Goal: Use online tool/utility: Use online tool/utility

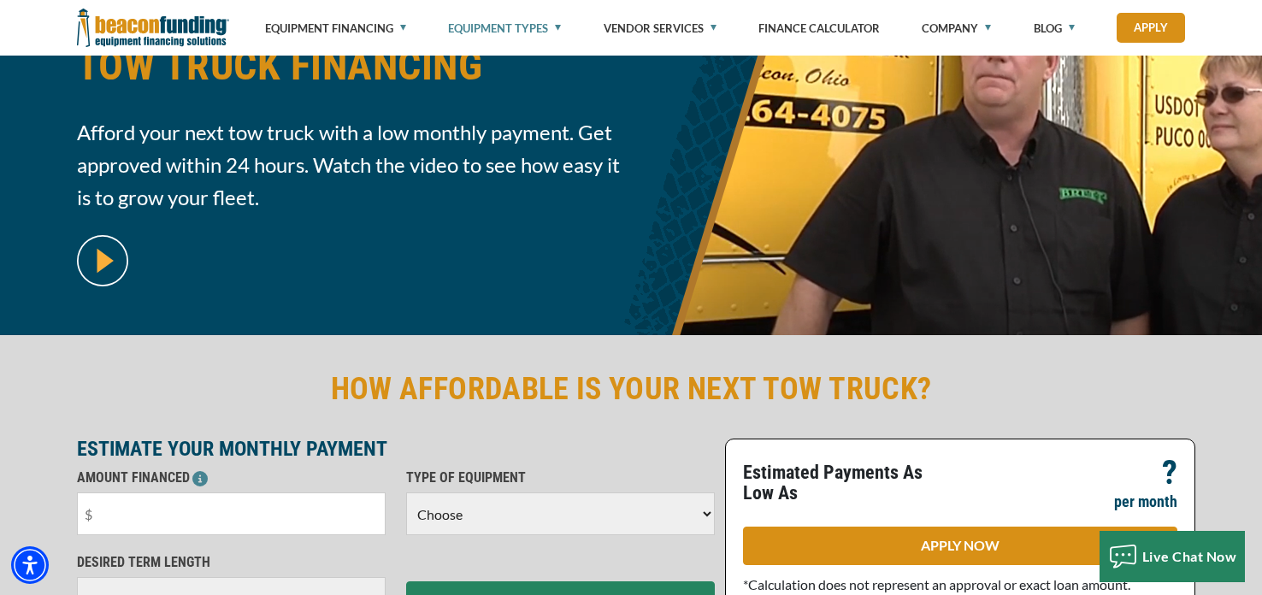
scroll to position [253, 0]
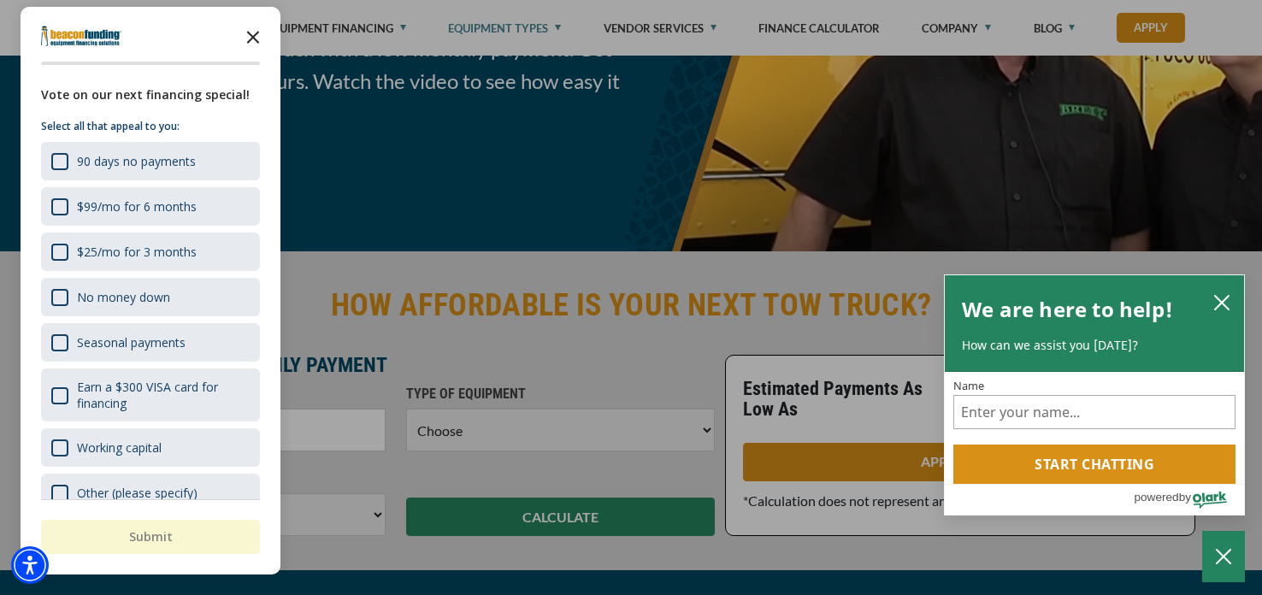
click at [253, 42] on icon "Close the survey" at bounding box center [253, 36] width 34 height 34
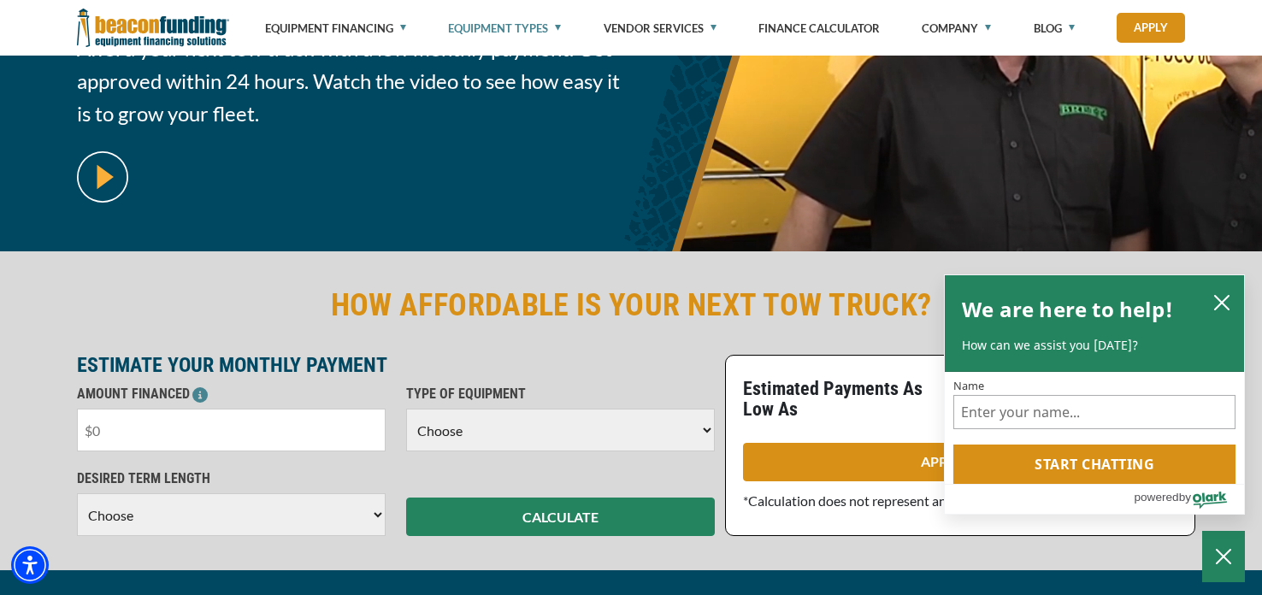
click at [213, 421] on input "text" at bounding box center [231, 430] width 309 height 43
type input "$20,000"
click at [705, 433] on select "Choose Backhoe Boom/Bucket Truck Chipper Commercial Mower Crane DTG/DTF Printin…" at bounding box center [560, 430] width 309 height 43
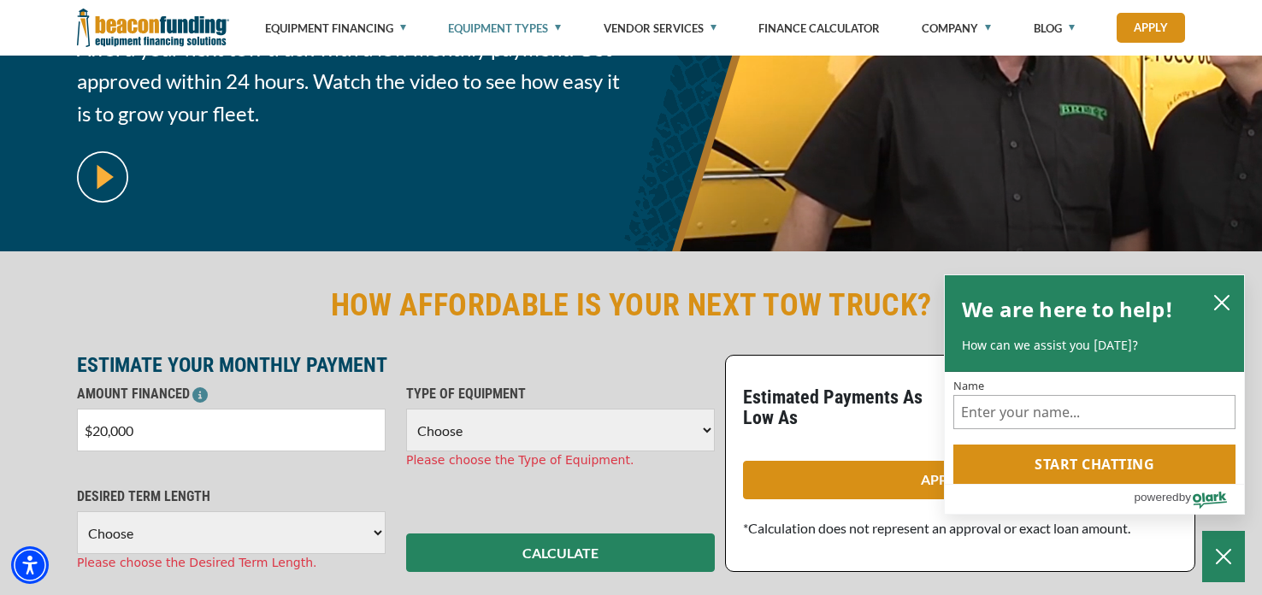
select select "5"
click at [406, 409] on select "Choose Backhoe Boom/Bucket Truck Chipper Commercial Mower Crane DTG/DTF Printin…" at bounding box center [560, 430] width 309 height 43
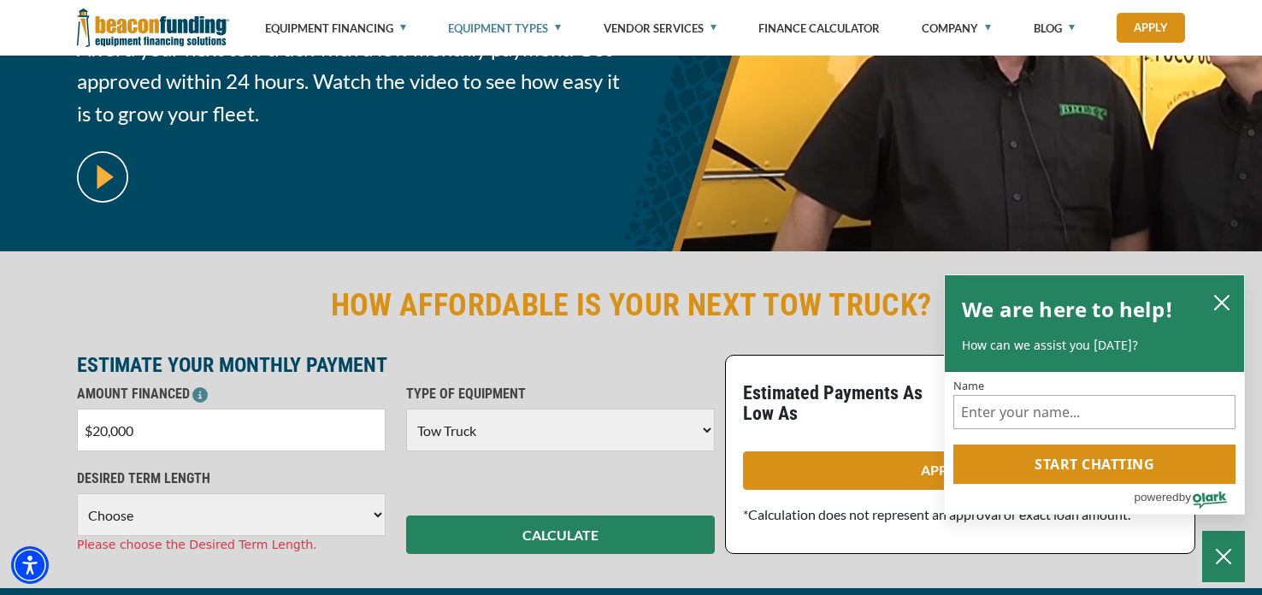
click at [369, 516] on select "Choose 36 Months 48 Months 60 Months" at bounding box center [231, 514] width 309 height 43
select select "60"
click at [77, 493] on select "Choose 36 Months 48 Months 60 Months" at bounding box center [231, 514] width 309 height 43
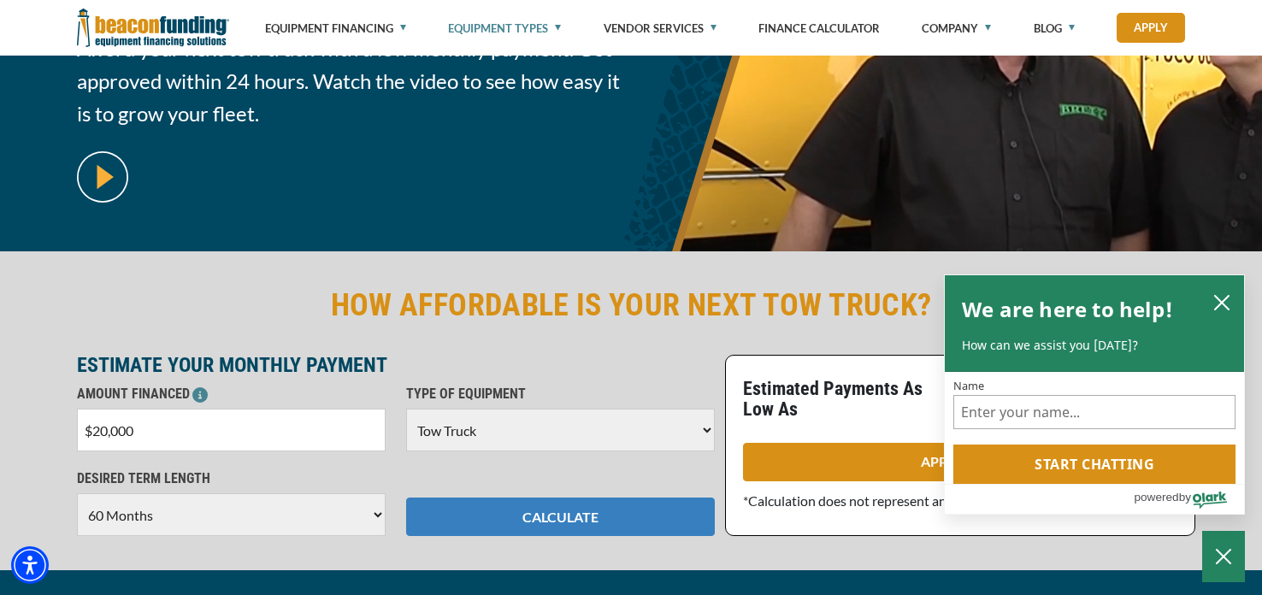
click at [559, 520] on button "CALCULATE" at bounding box center [560, 517] width 309 height 38
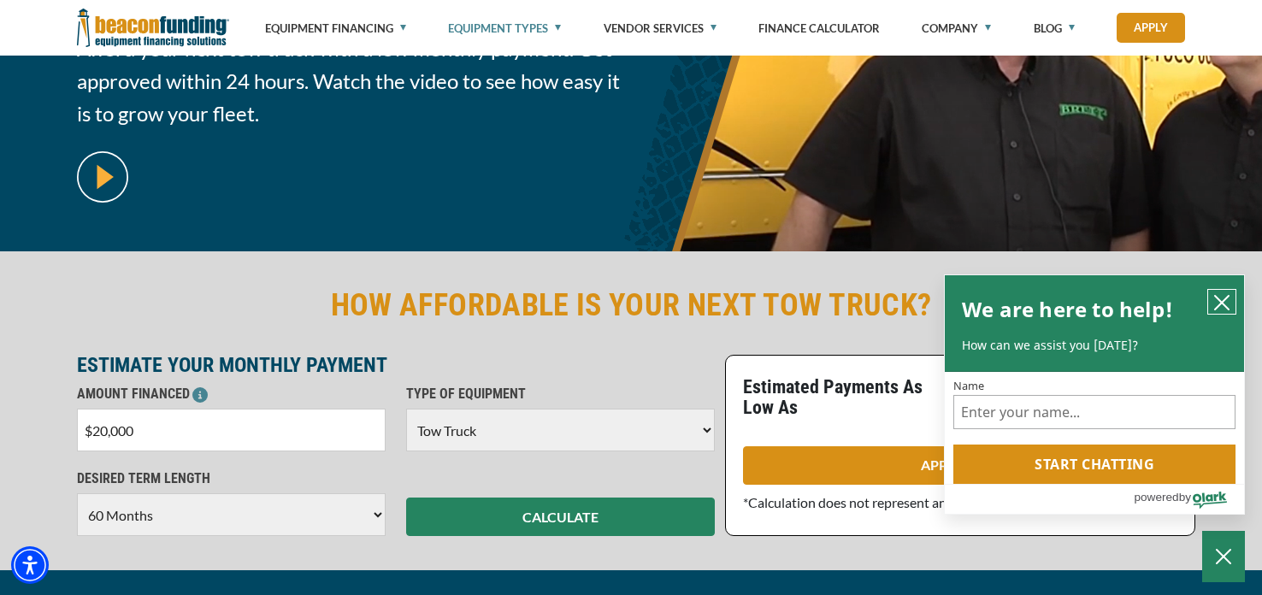
click at [1216, 306] on icon "close chatbox" at bounding box center [1221, 302] width 17 height 17
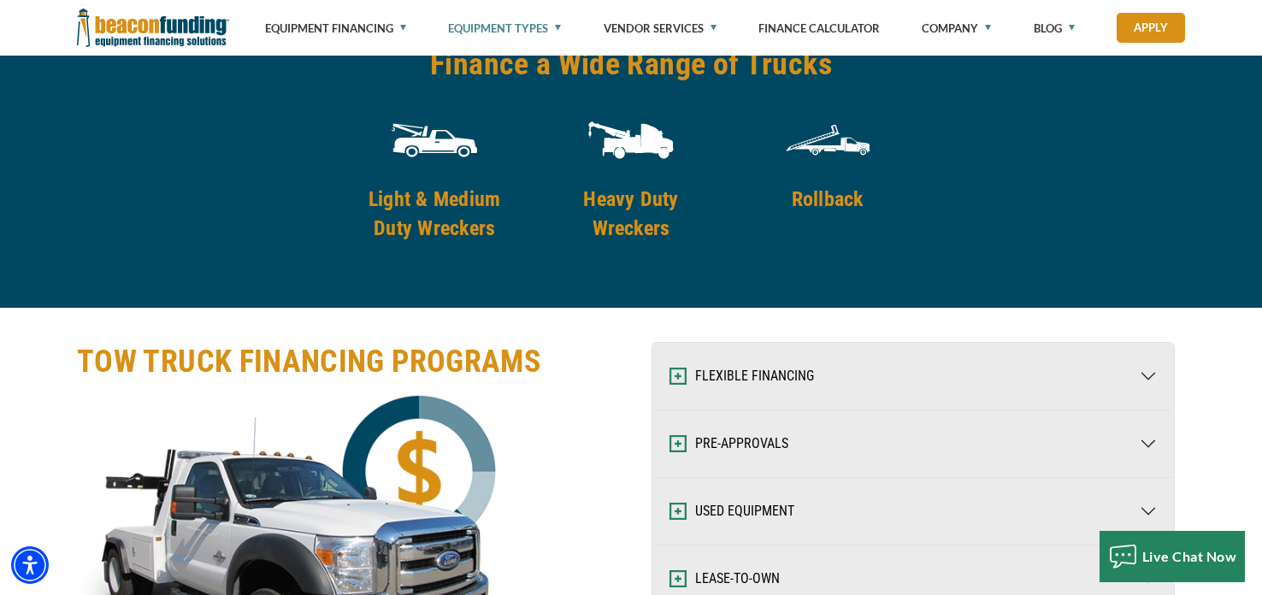
scroll to position [2521, 0]
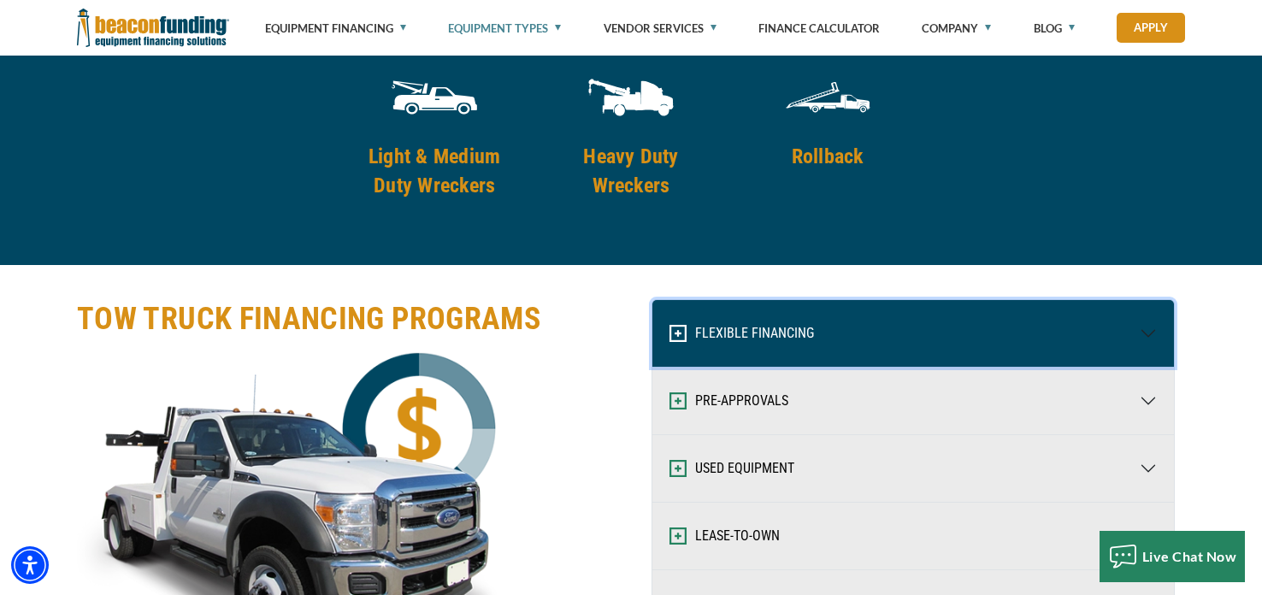
click at [1145, 328] on button "FLEXIBLE FINANCING" at bounding box center [913, 333] width 522 height 67
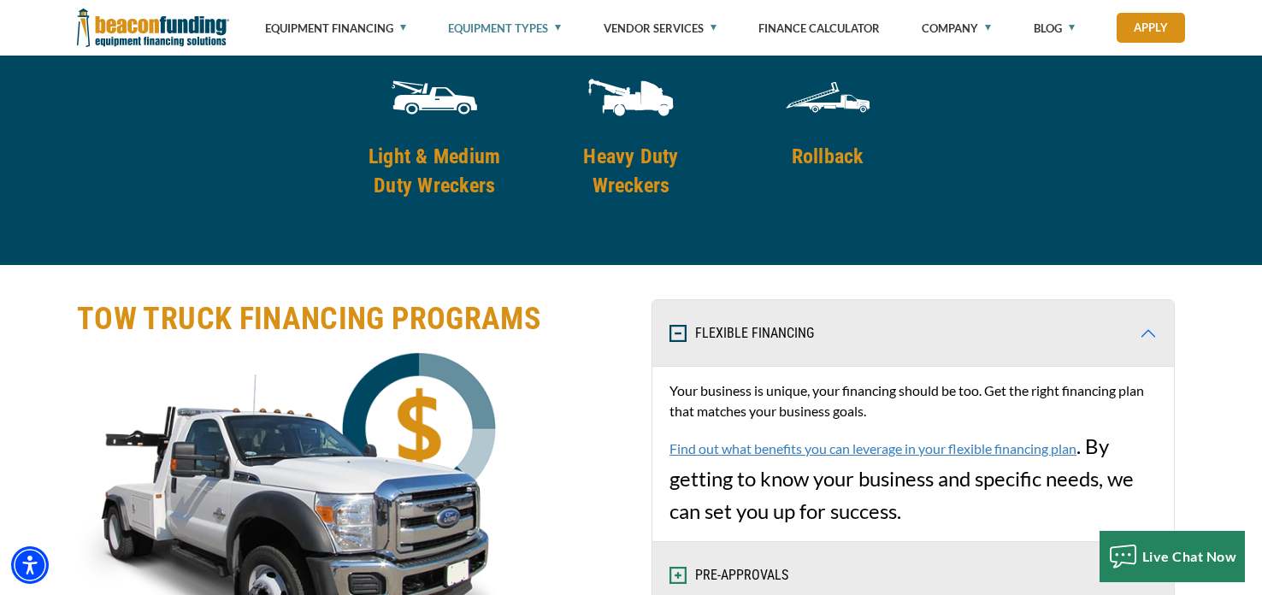
click at [1202, 423] on div "TOW TRUCK FINANCING PROGRAMS Visualizer not found in the same Pane as this modu…" at bounding box center [631, 555] width 1262 height 581
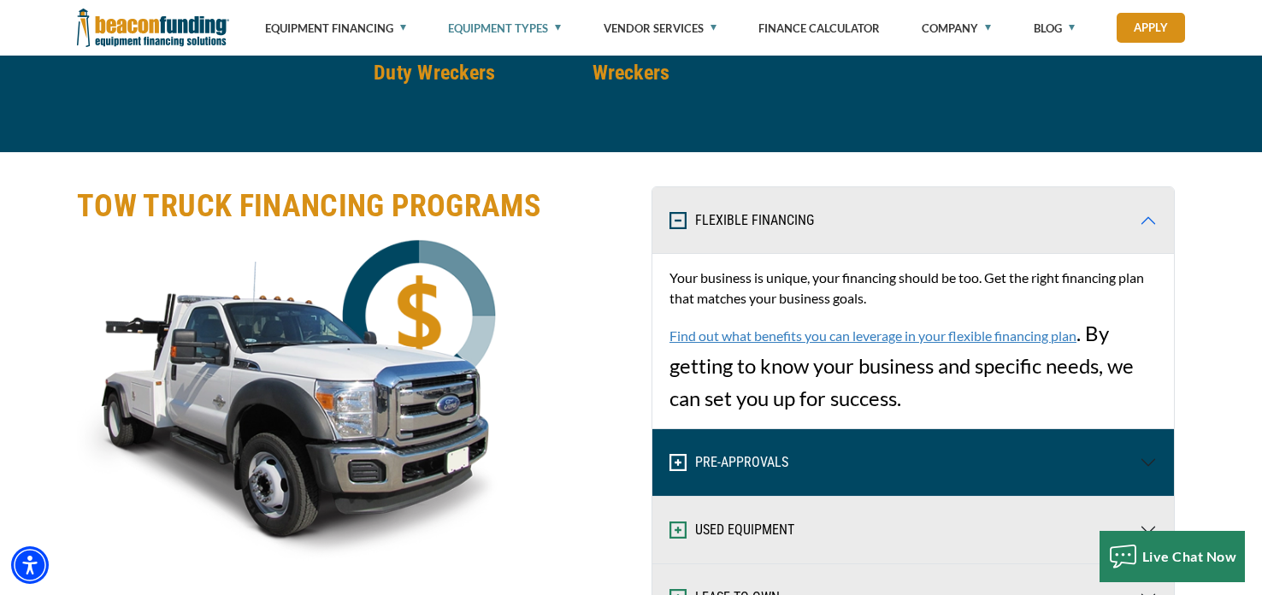
scroll to position [2656, 0]
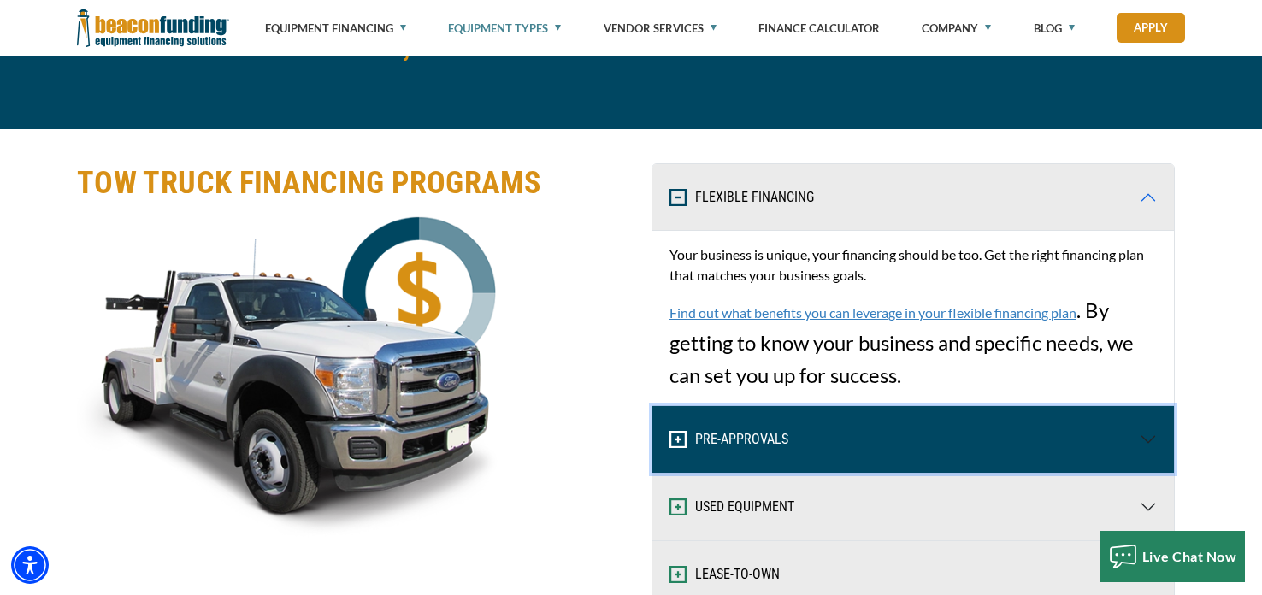
click at [1153, 444] on button "PRE-APPROVALS" at bounding box center [913, 439] width 522 height 67
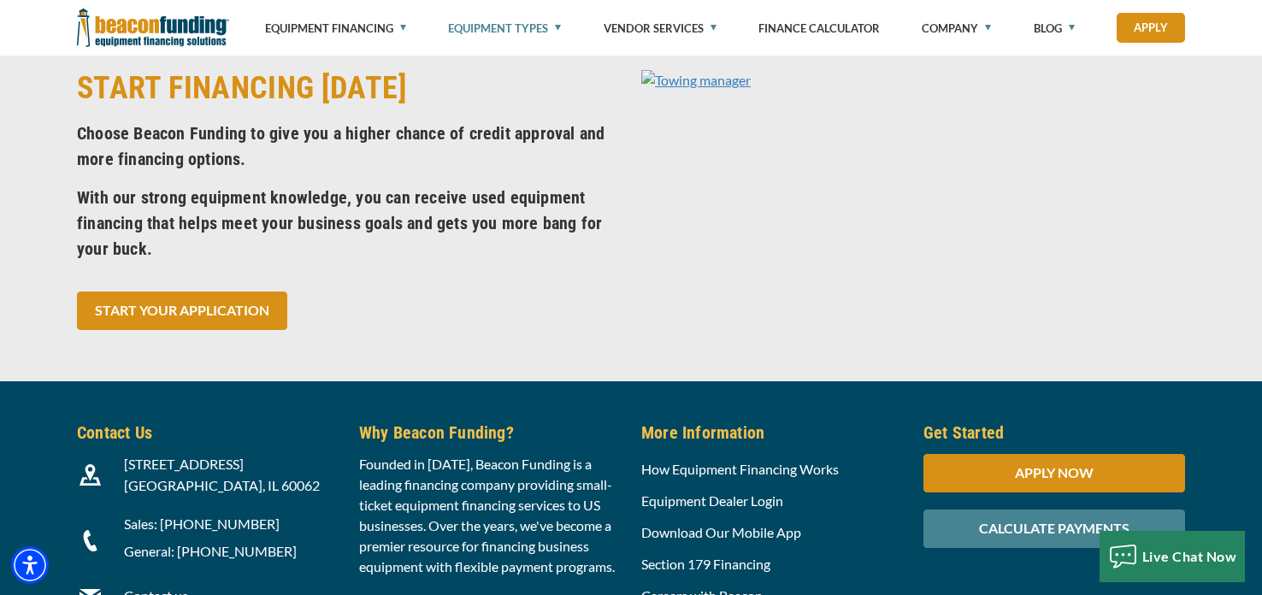
scroll to position [7108, 0]
